Goal: Information Seeking & Learning: Understand process/instructions

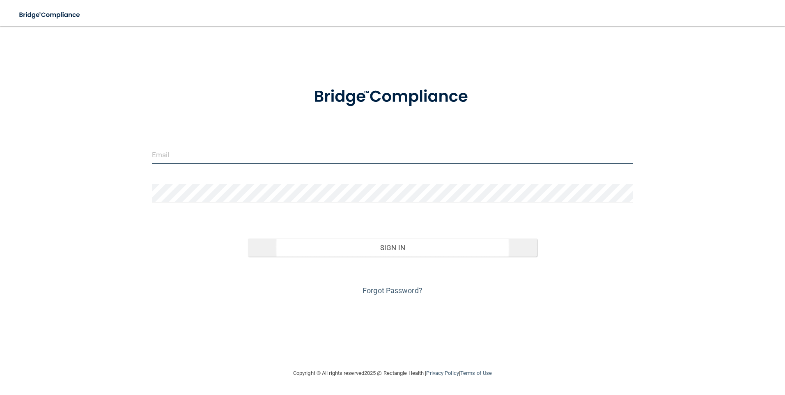
type input "[PERSON_NAME][EMAIL_ADDRESS][DOMAIN_NAME]"
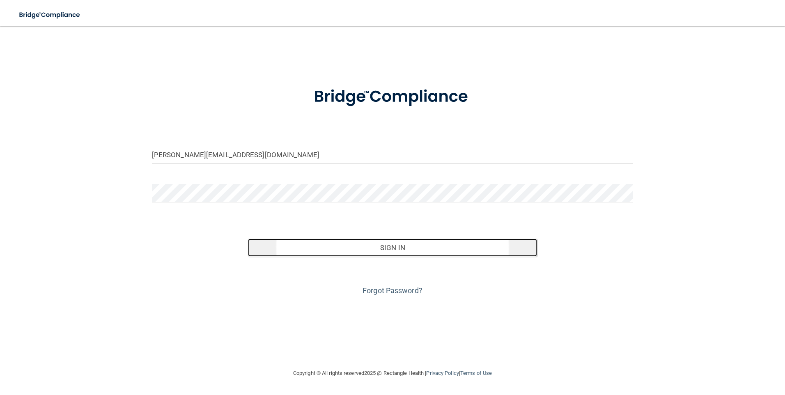
drag, startPoint x: 364, startPoint y: 252, endPoint x: 367, endPoint y: 248, distance: 4.9
click at [364, 252] on button "Sign In" at bounding box center [392, 247] width 289 height 18
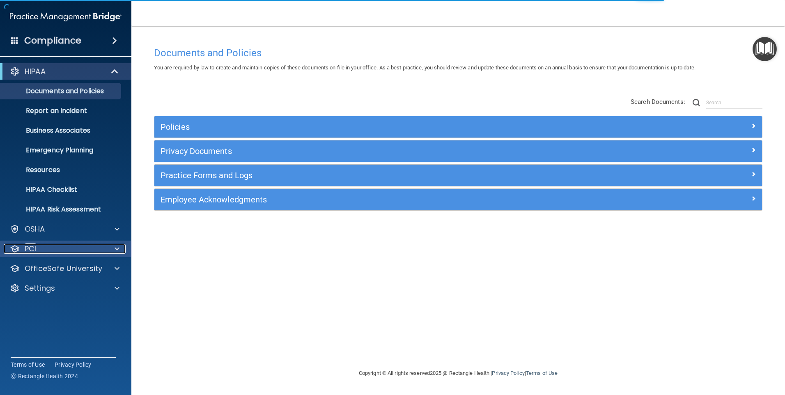
click at [83, 249] on div "PCI" at bounding box center [55, 249] width 102 height 10
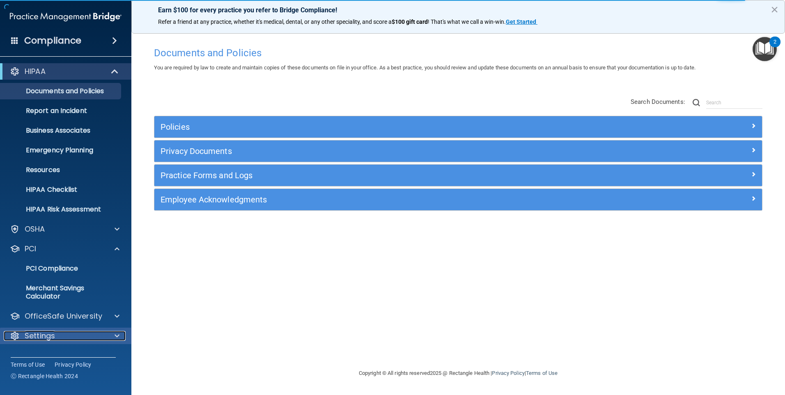
click at [116, 333] on span at bounding box center [117, 336] width 5 height 10
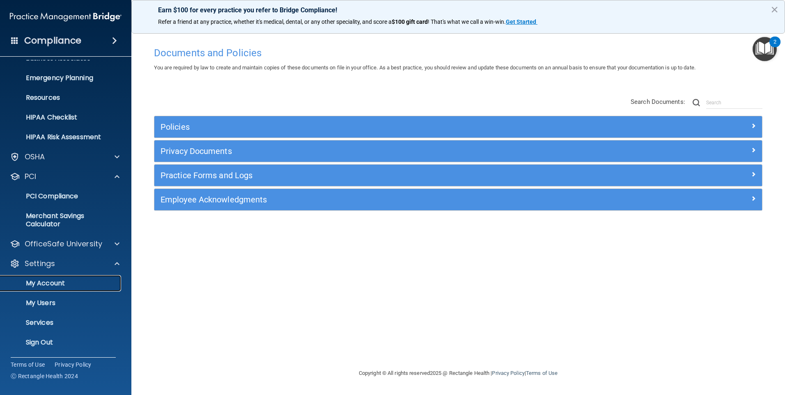
click at [69, 283] on p "My Account" at bounding box center [61, 283] width 112 height 8
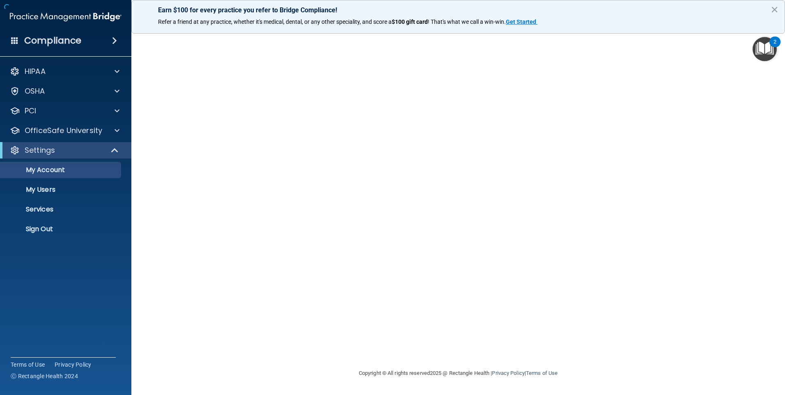
drag, startPoint x: 181, startPoint y: 126, endPoint x: 379, endPoint y: 132, distance: 198.3
click at [181, 126] on div at bounding box center [458, 196] width 621 height 325
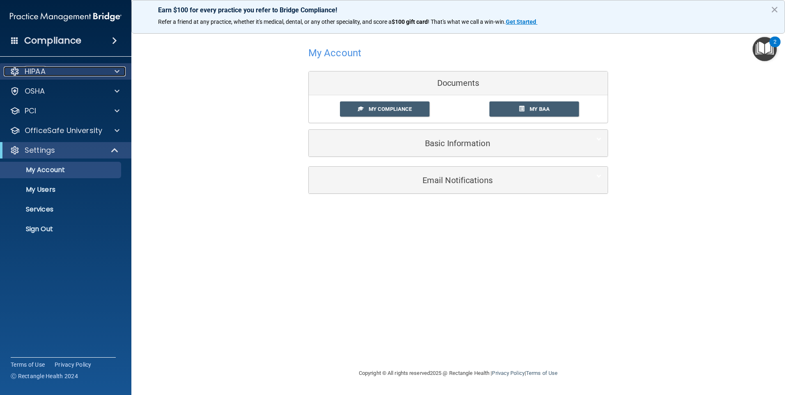
click at [64, 68] on div "HIPAA" at bounding box center [55, 71] width 102 height 10
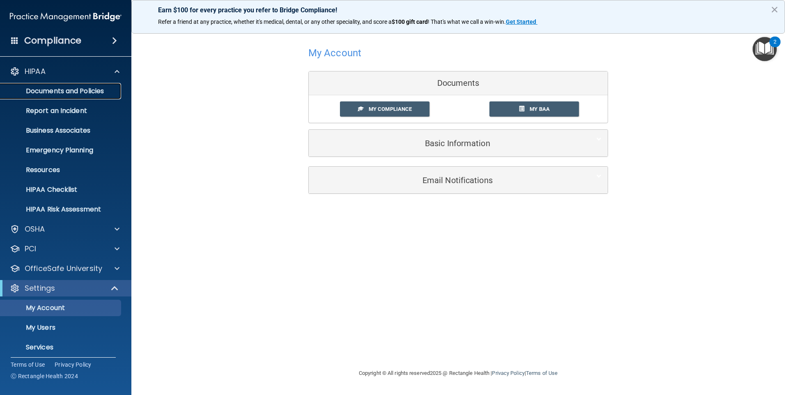
click at [95, 92] on p "Documents and Policies" at bounding box center [61, 91] width 112 height 8
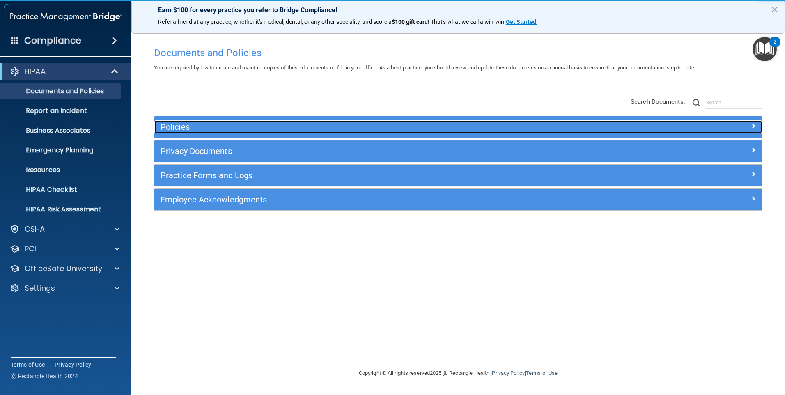
click at [753, 128] on span at bounding box center [753, 126] width 5 height 10
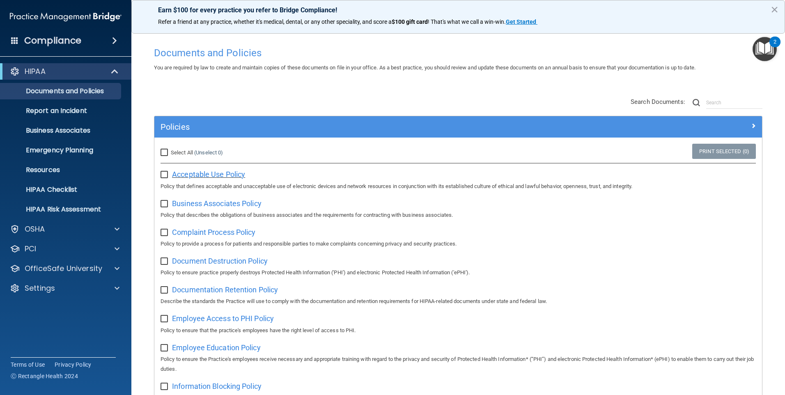
click at [204, 175] on span "Acceptable Use Policy" at bounding box center [208, 174] width 73 height 9
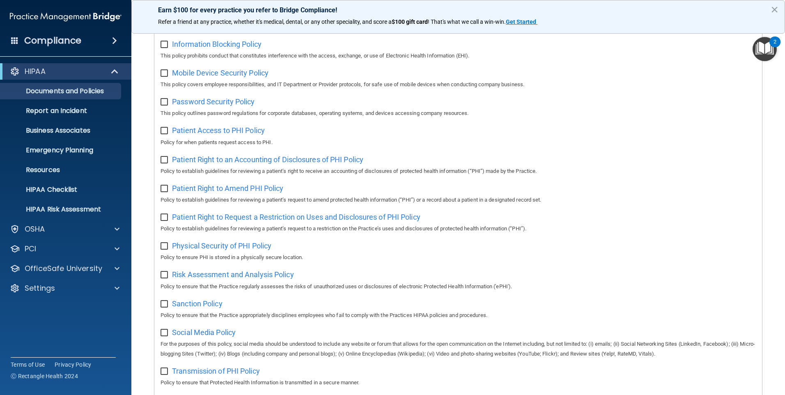
scroll to position [369, 0]
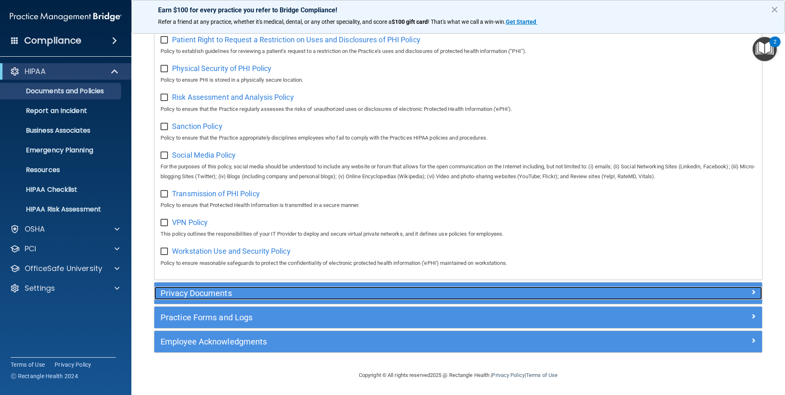
click at [279, 294] on h5 "Privacy Documents" at bounding box center [381, 293] width 443 height 9
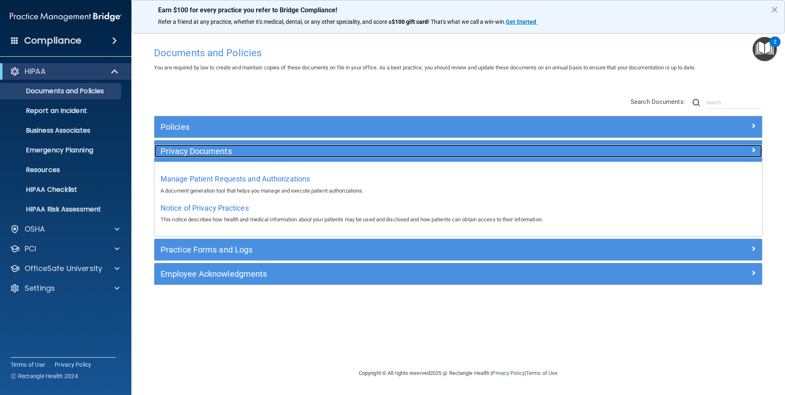
scroll to position [0, 0]
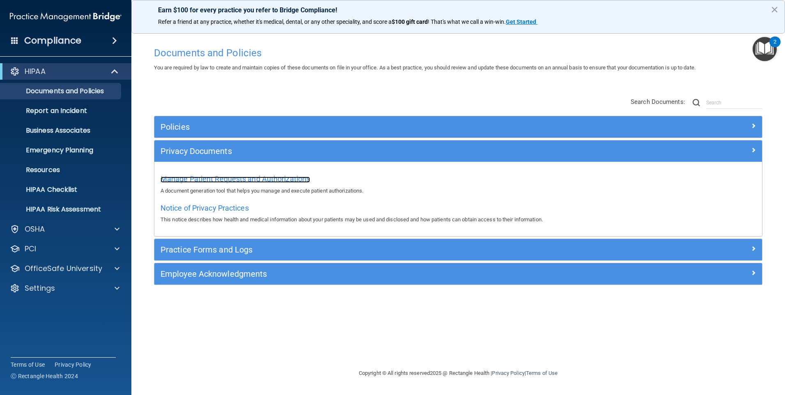
click at [250, 178] on span "Manage Patient Requests and Authorizations" at bounding box center [234, 178] width 149 height 9
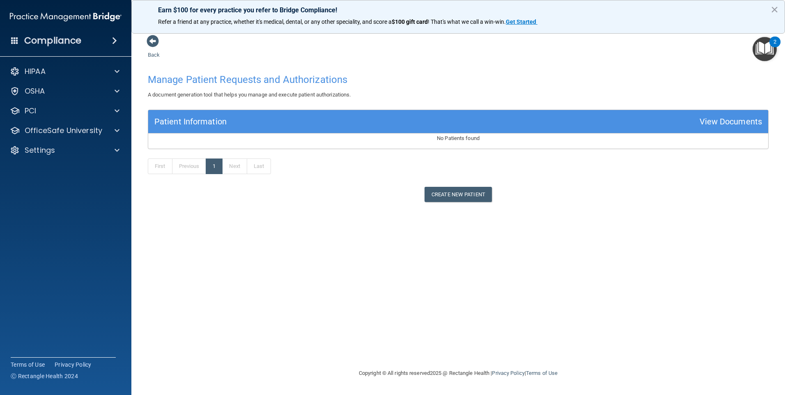
click at [152, 31] on div "Earn $100 for every practice you refer to Bridge Compliance! Refer a friend at …" at bounding box center [457, 17] width 653 height 34
click at [153, 40] on span at bounding box center [153, 41] width 12 height 12
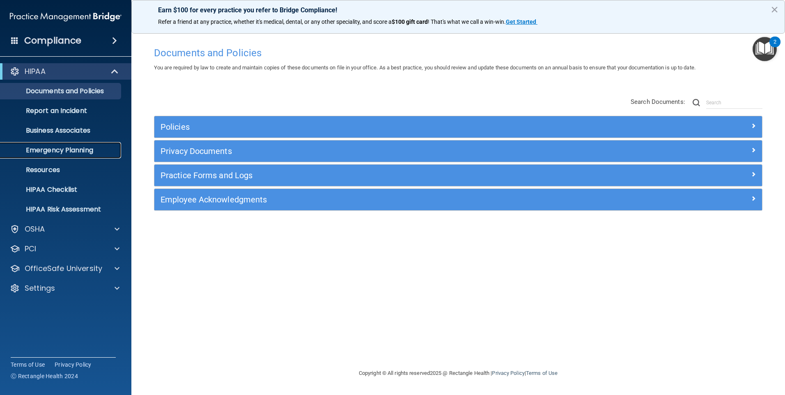
click at [73, 148] on p "Emergency Planning" at bounding box center [61, 150] width 112 height 8
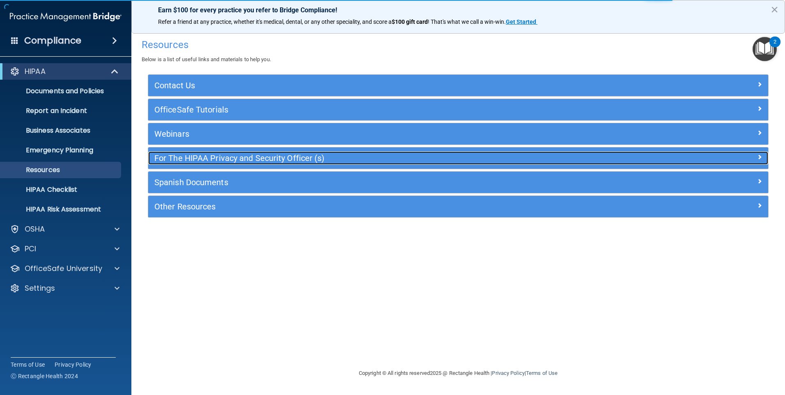
click at [189, 156] on h5 "For The HIPAA Privacy and Security Officer (s)" at bounding box center [380, 157] width 453 height 9
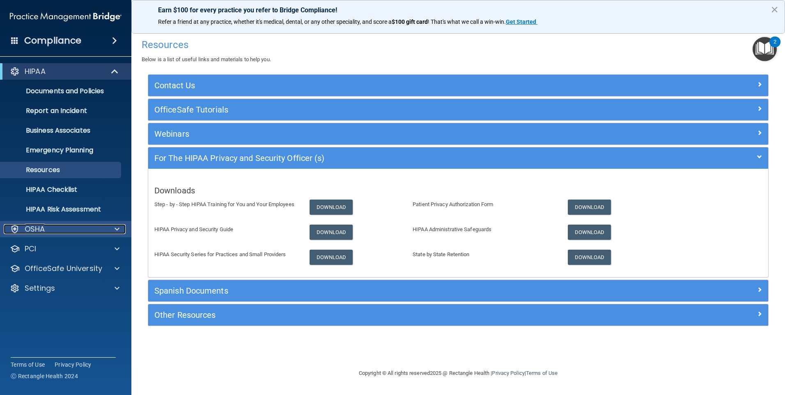
click at [119, 227] on span at bounding box center [117, 229] width 5 height 10
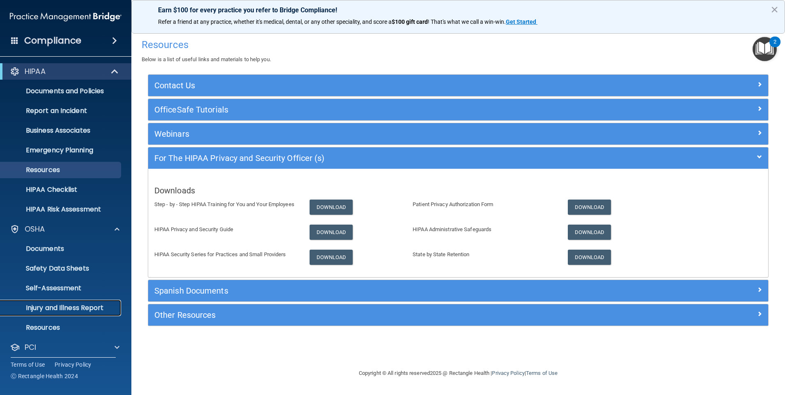
click at [78, 308] on p "Injury and Illness Report" at bounding box center [61, 308] width 112 height 8
